Goal: Find specific page/section: Find specific page/section

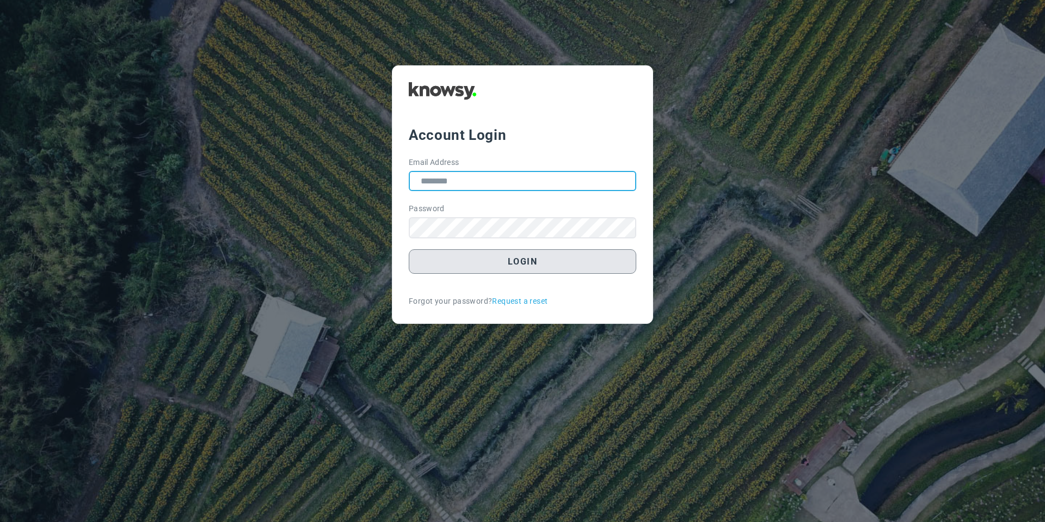
type input "**********"
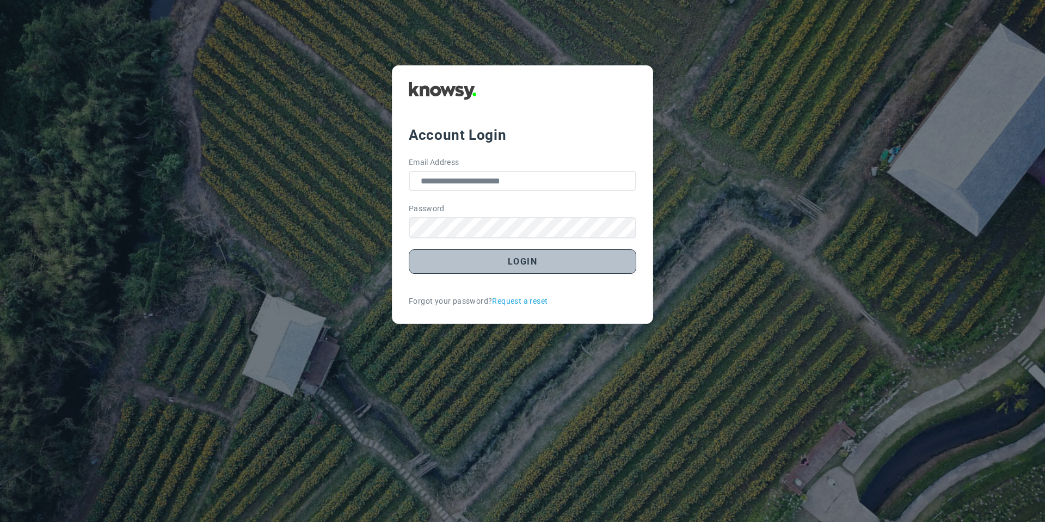
click at [447, 262] on button "Login" at bounding box center [523, 261] width 228 height 24
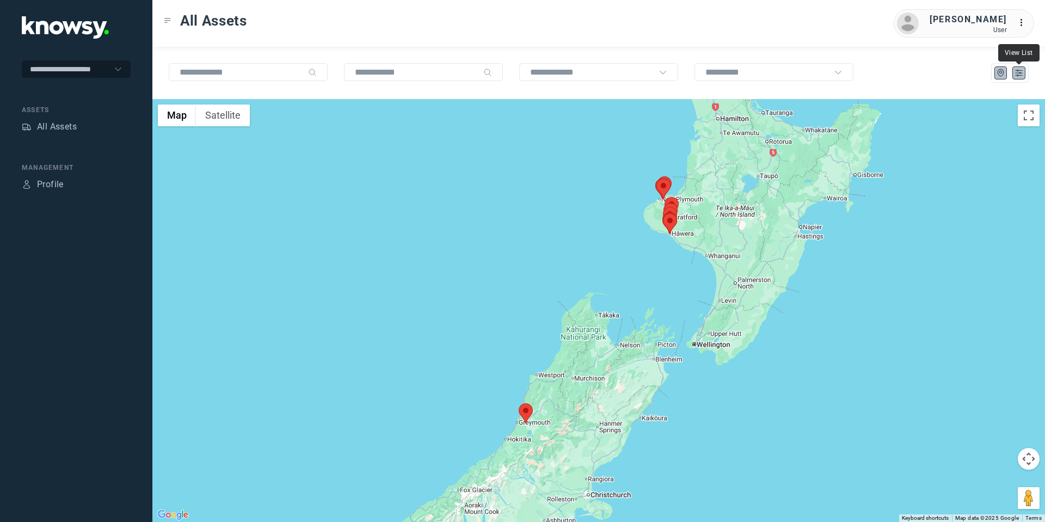
click at [1022, 68] on icon "List" at bounding box center [1019, 73] width 10 height 10
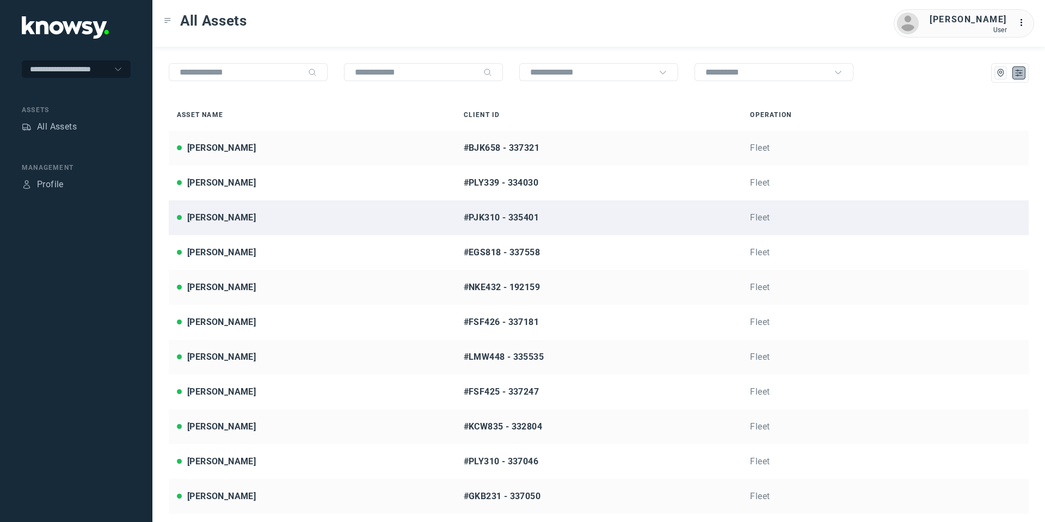
click at [210, 224] on link "[PERSON_NAME] #PJK310 - 335401 Fleet" at bounding box center [599, 217] width 860 height 35
